Goal: Ask a question: Seek information or help from site administrators or community

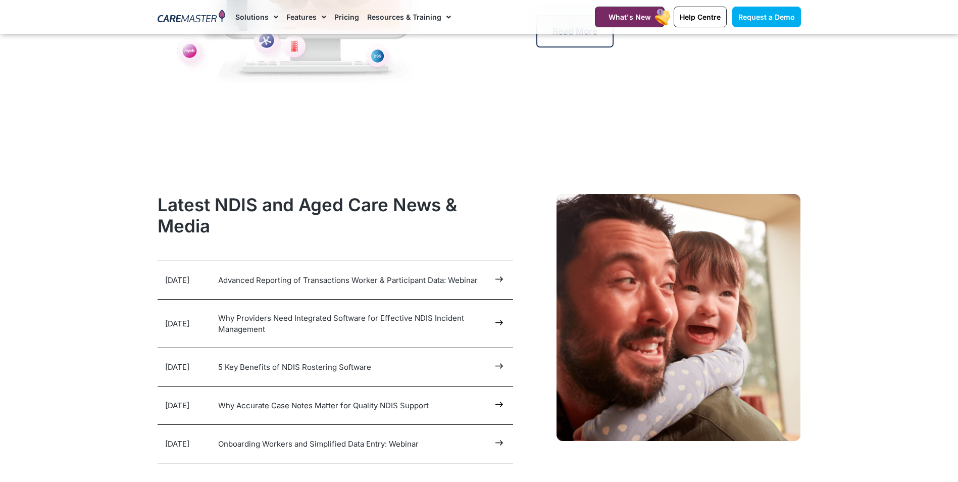
scroll to position [5050, 0]
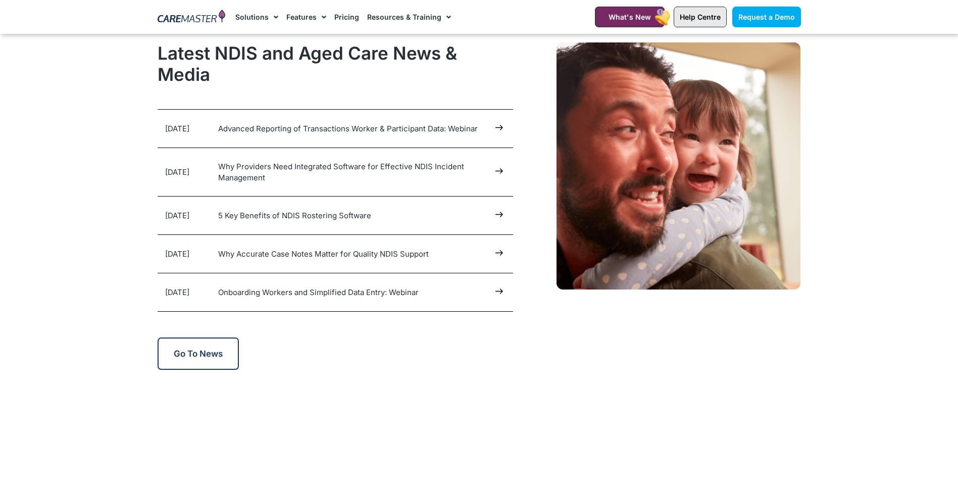
click at [706, 16] on span "Help Centre" at bounding box center [700, 17] width 41 height 9
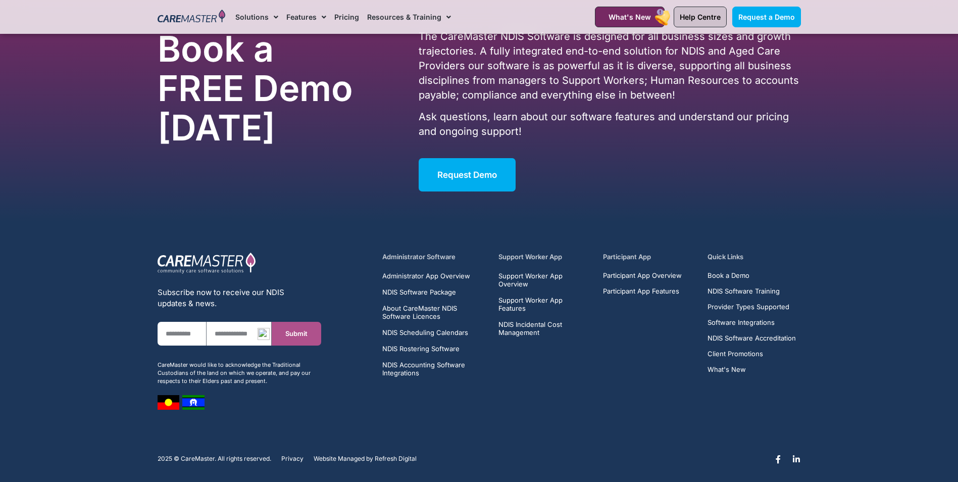
scroll to position [6427, 0]
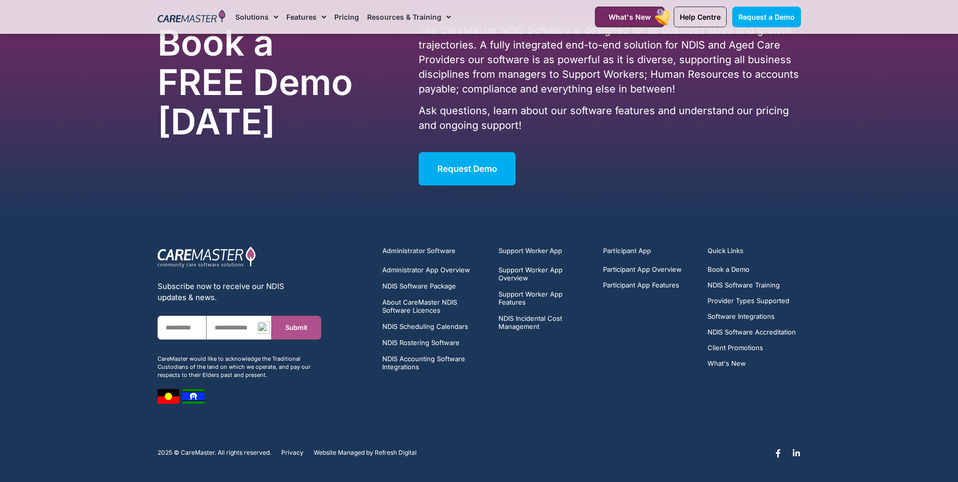
click at [423, 246] on h5 "Administrator Software" at bounding box center [434, 251] width 105 height 10
click at [415, 302] on span "About CareMaster NDIS Software Licences" at bounding box center [434, 306] width 105 height 16
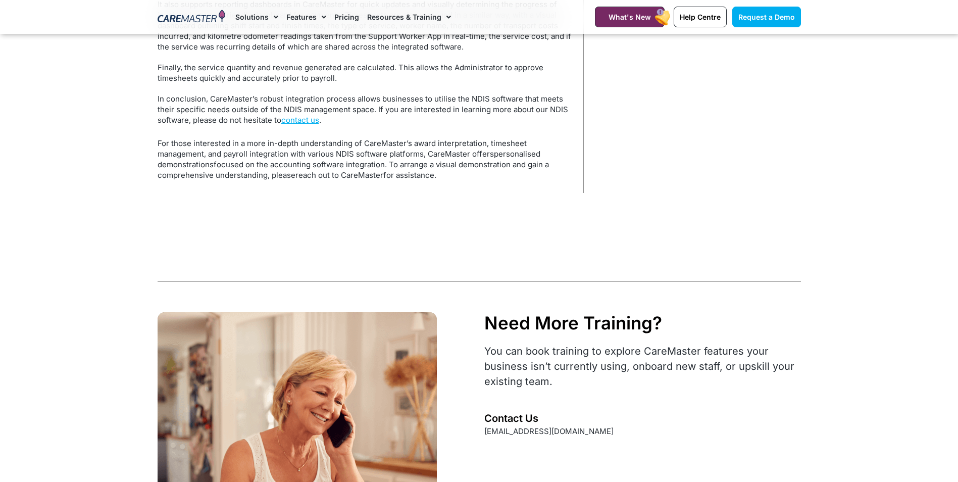
scroll to position [2626, 0]
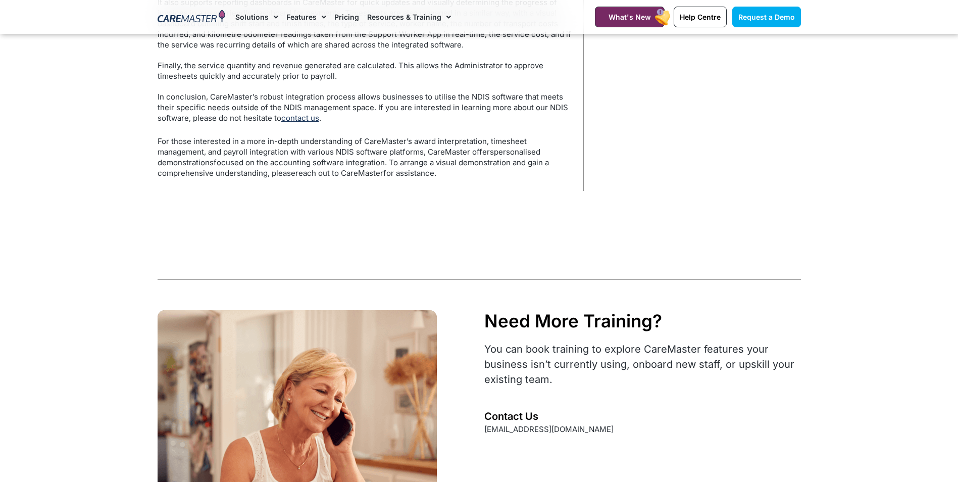
click at [305, 122] on link "contact us" at bounding box center [300, 118] width 38 height 10
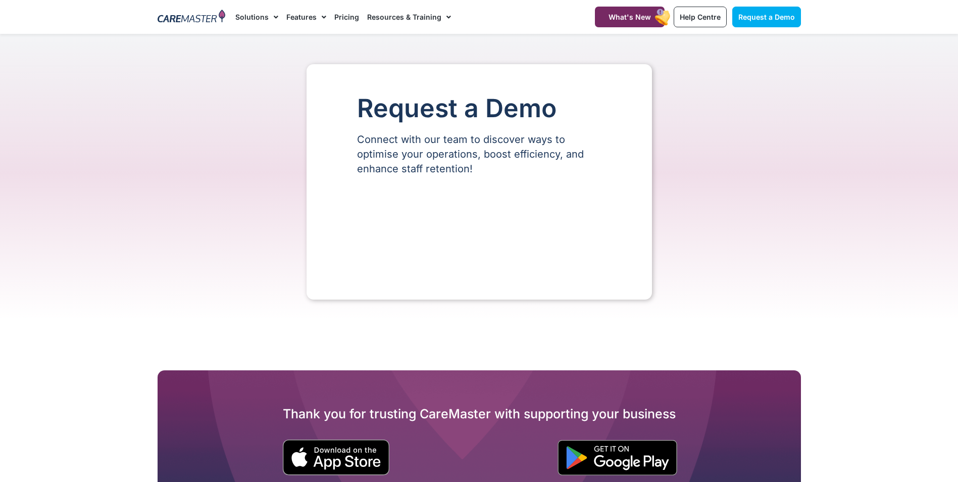
select select "**"
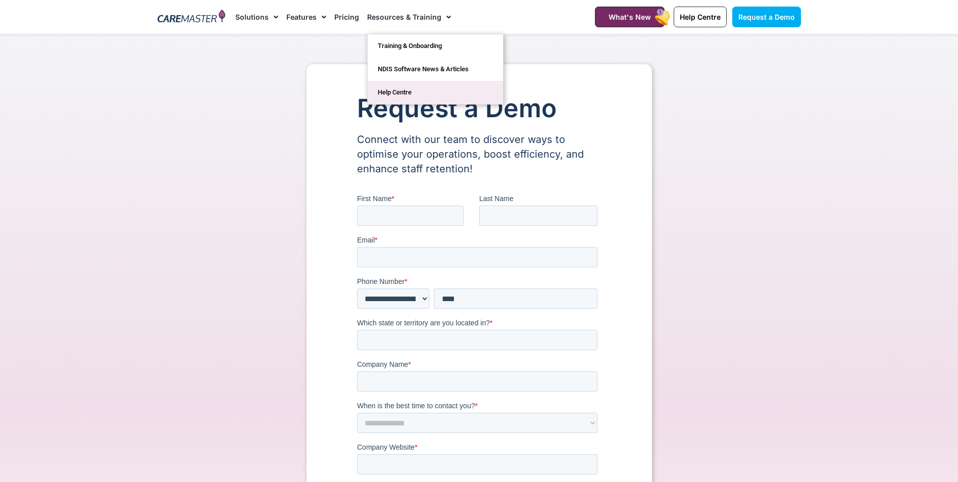
click at [400, 91] on link "Help Centre" at bounding box center [435, 92] width 135 height 23
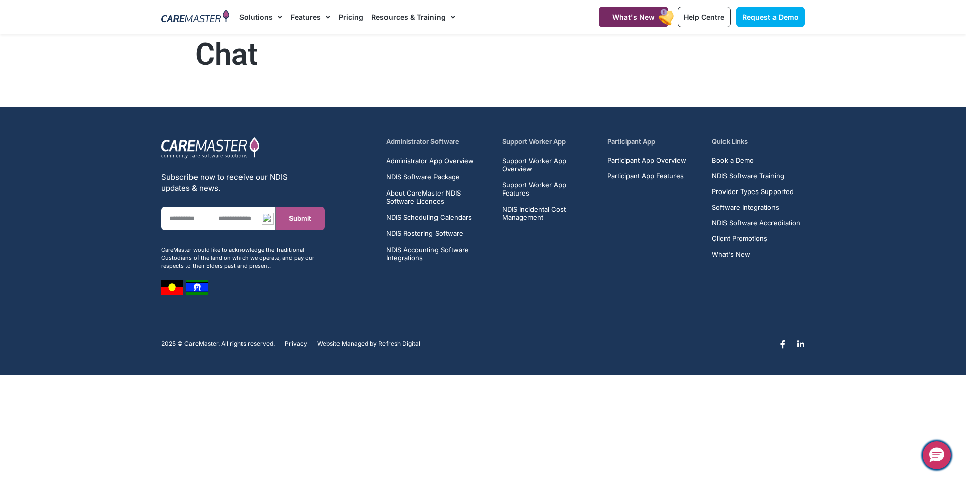
click at [933, 453] on icon "Hello, have a question? Let’s chat." at bounding box center [936, 454] width 15 height 15
